Goal: Transaction & Acquisition: Purchase product/service

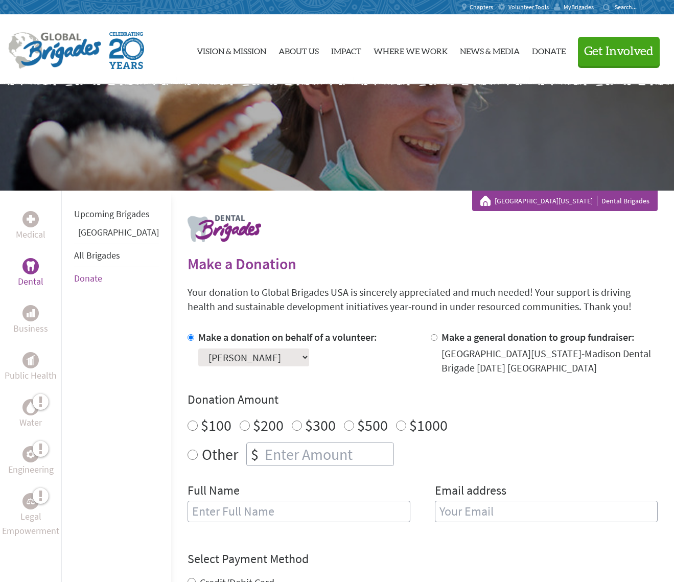
click at [396, 426] on input "$1000" at bounding box center [401, 426] width 10 height 10
radio input "true"
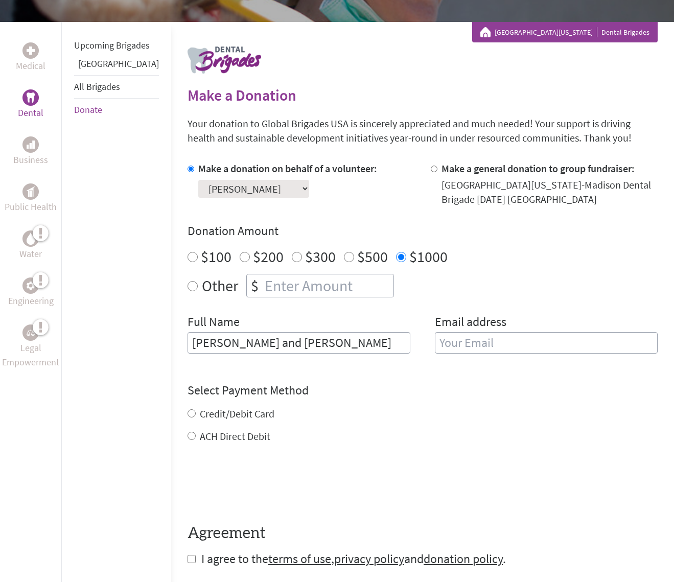
type input "Mina and Robert Harrigan"
type input "mk"
type input "mkharrigan@comcast.net"
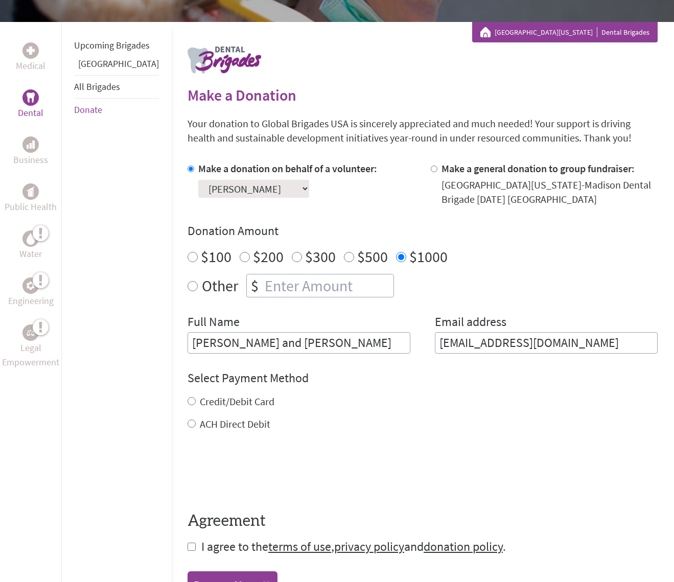
click at [188, 401] on input "Credit/Debit Card" at bounding box center [192, 401] width 8 height 8
radio input "true"
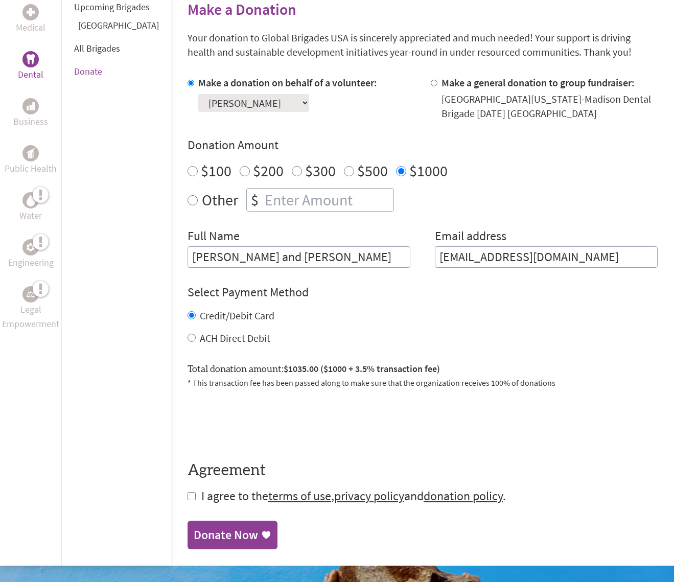
scroll to position [292, 0]
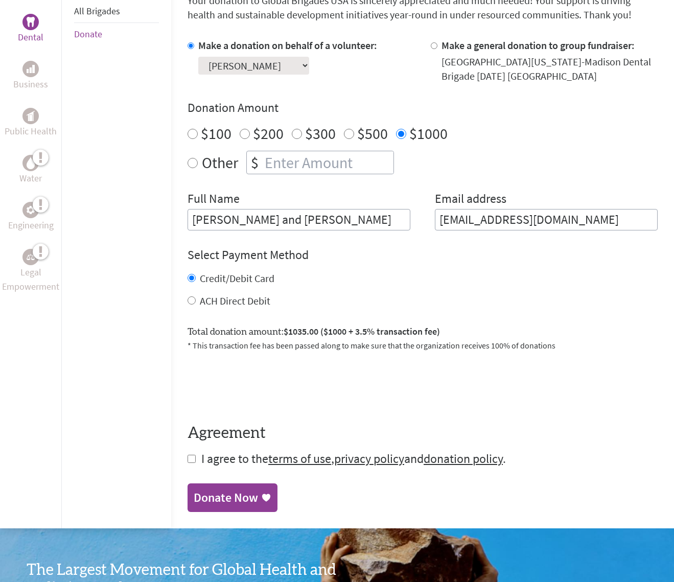
click at [188, 461] on input "checkbox" at bounding box center [192, 459] width 8 height 8
checkbox input "true"
click at [211, 494] on div "Donate Now" at bounding box center [226, 499] width 64 height 16
